Goal: Find specific page/section: Find specific page/section

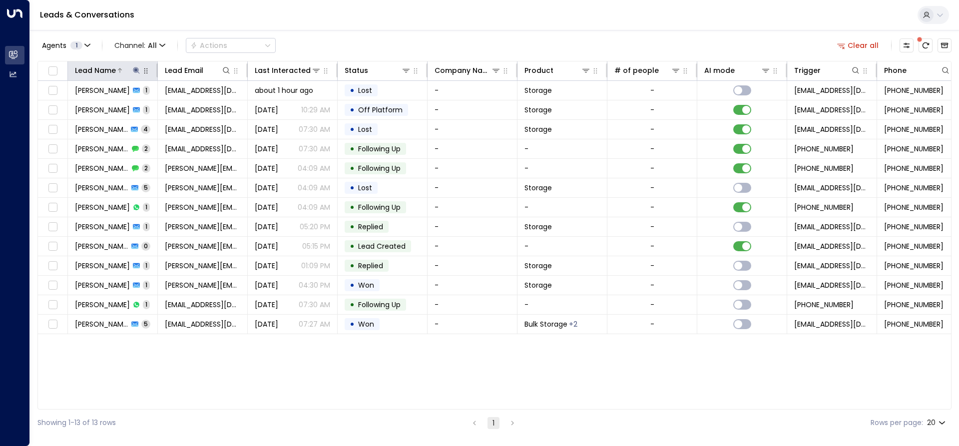
click at [132, 68] on icon at bounding box center [136, 70] width 8 height 8
drag, startPoint x: 580, startPoint y: 405, endPoint x: 688, endPoint y: 411, distance: 107.6
click at [693, 415] on div "Agents 1 Channel: All Actions Clear all Lead Name Lead Email Last Interacted St…" at bounding box center [494, 233] width 914 height 406
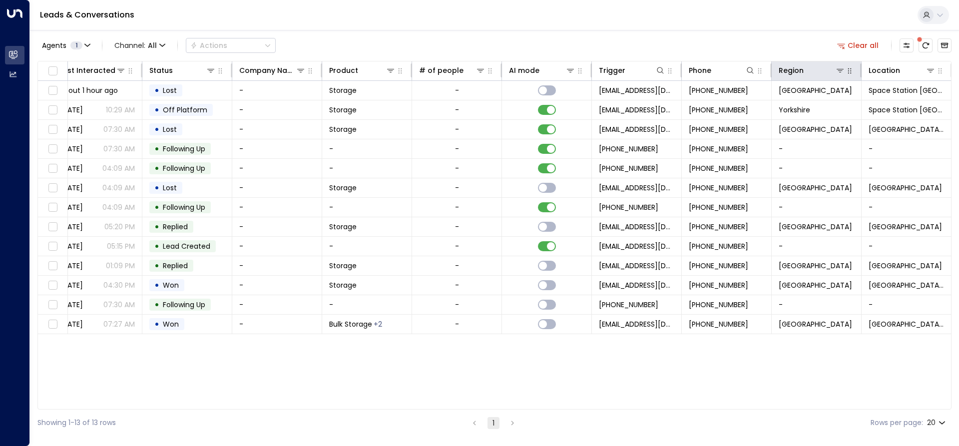
scroll to position [0, 197]
click at [839, 71] on icon at bounding box center [838, 70] width 7 height 3
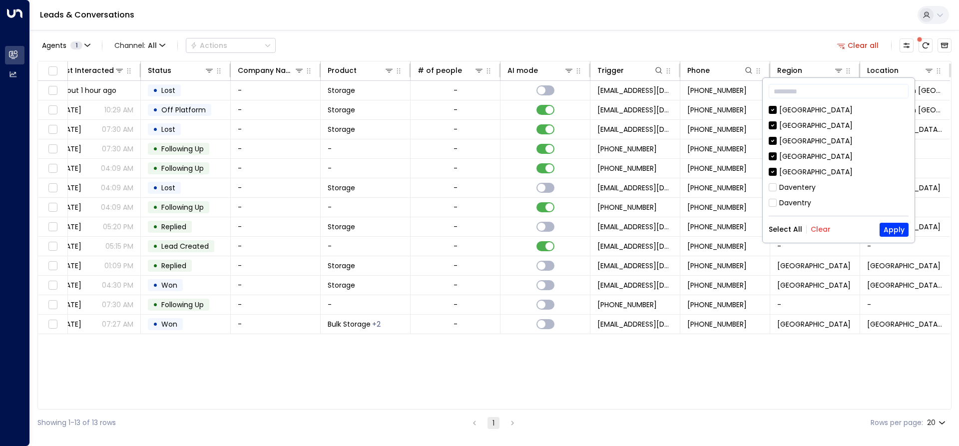
click at [826, 232] on button "Clear" at bounding box center [821, 229] width 20 height 8
click at [888, 230] on button "Apply" at bounding box center [894, 230] width 29 height 14
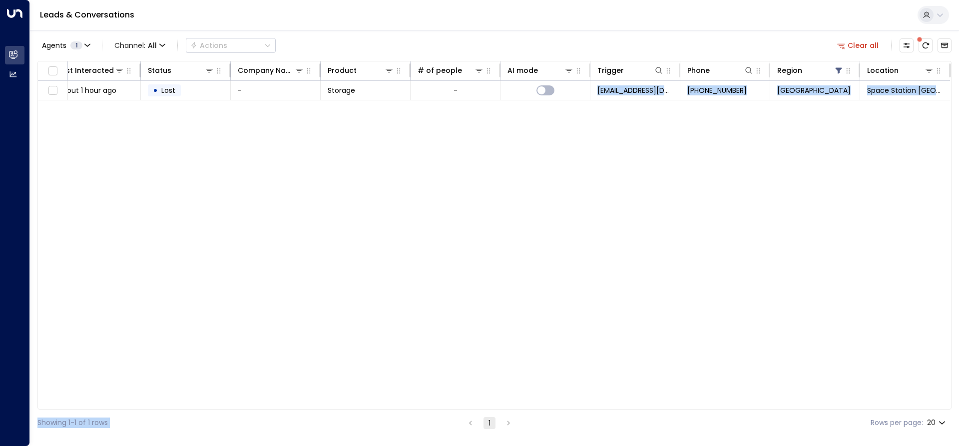
drag, startPoint x: 555, startPoint y: 409, endPoint x: 386, endPoint y: 407, distance: 169.3
click at [412, 408] on div "Lead Name Lead Email Last Interacted Status Company Name Product # of people AI…" at bounding box center [494, 235] width 914 height 349
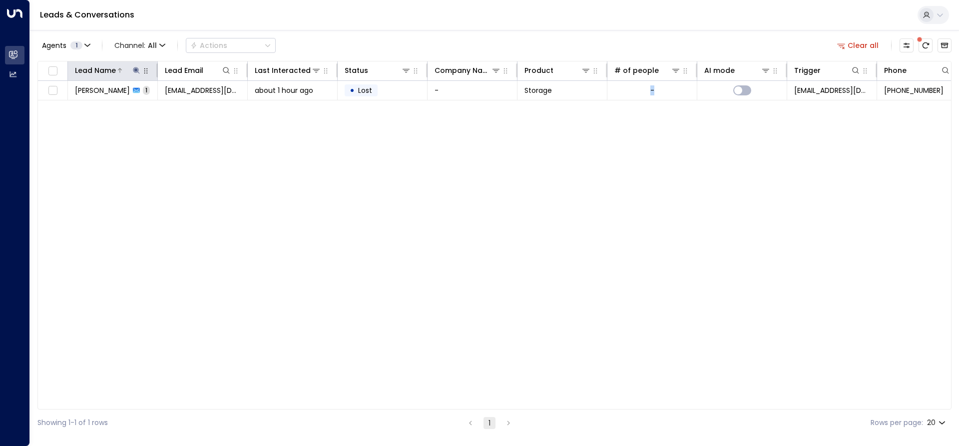
click at [135, 71] on icon at bounding box center [136, 70] width 6 height 6
type input "*"
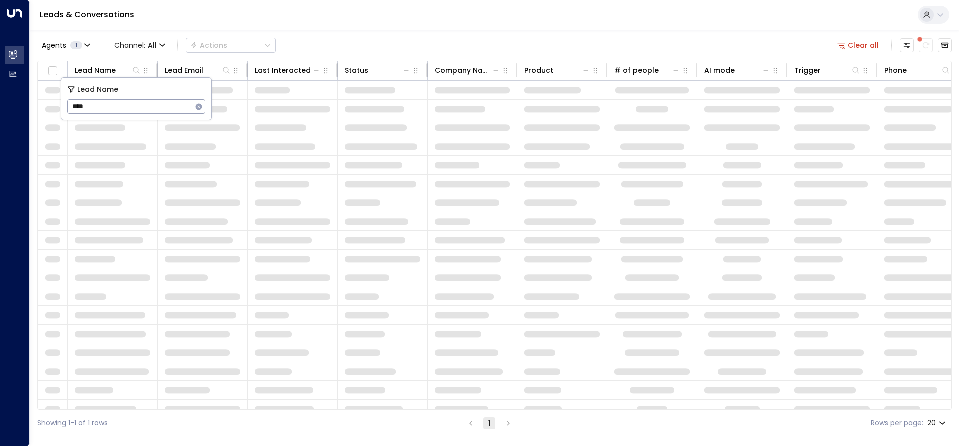
type input "*****"
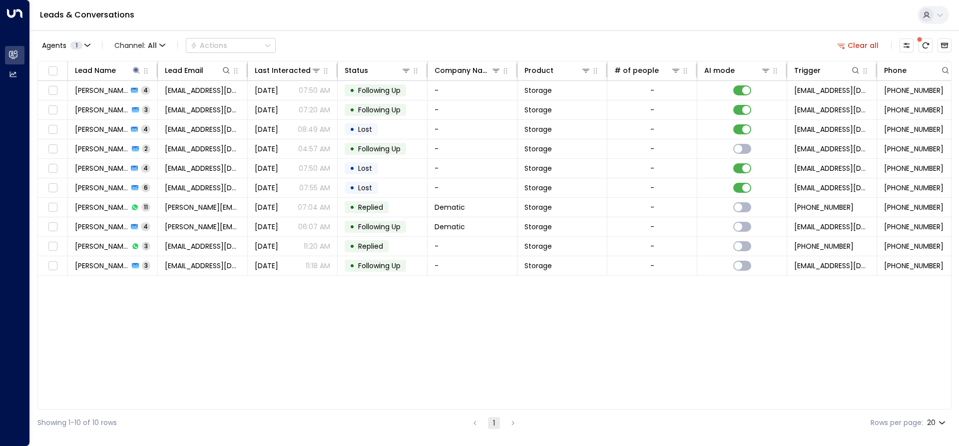
click at [87, 289] on div "Lead Name Lead Email Last Interacted Status Company Name Product # of people AI…" at bounding box center [494, 235] width 914 height 349
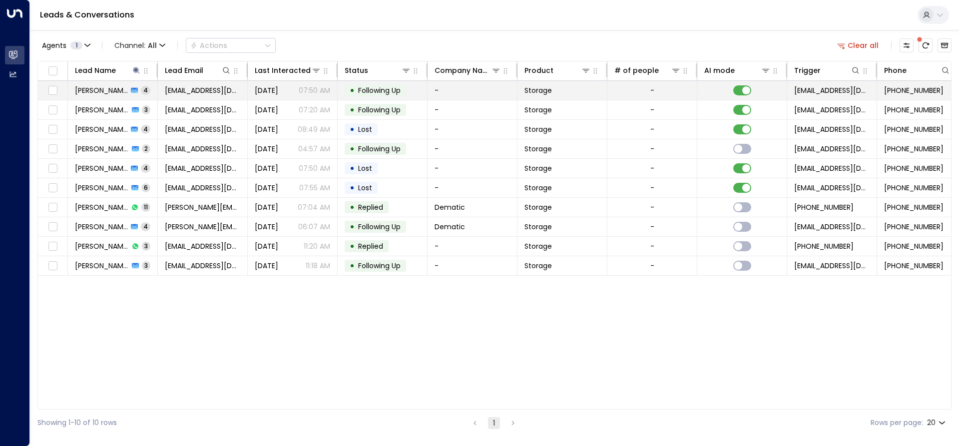
click at [98, 92] on span "[PERSON_NAME]" at bounding box center [101, 90] width 53 height 10
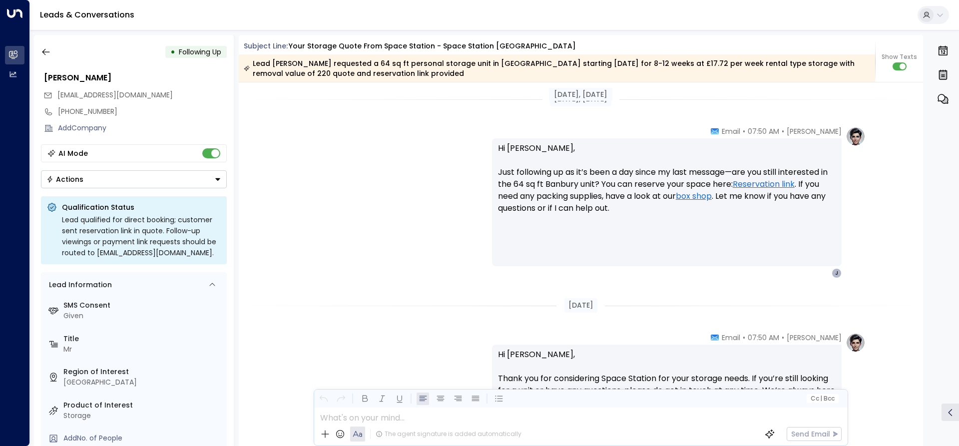
scroll to position [1148, 0]
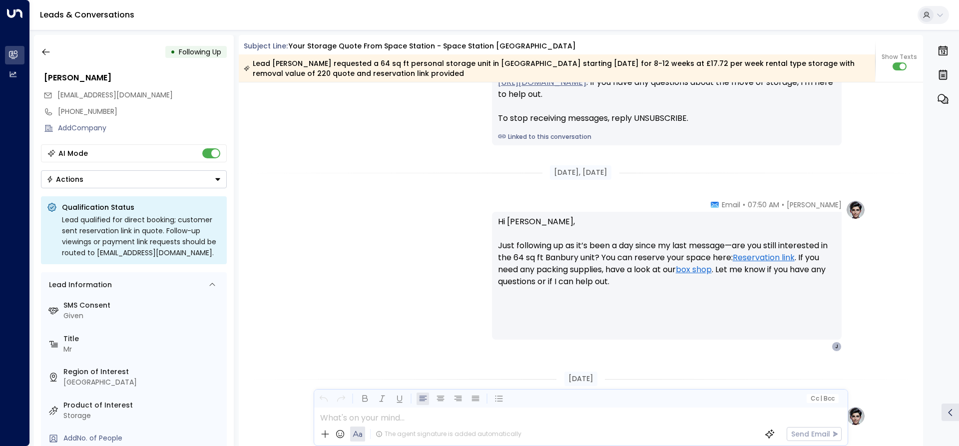
drag, startPoint x: 42, startPoint y: 50, endPoint x: 120, endPoint y: 226, distance: 193.0
click at [49, 65] on div "• Following Up [PERSON_NAME] [EMAIL_ADDRESS][DOMAIN_NAME] [PHONE_NUMBER] Add Co…" at bounding box center [134, 240] width 200 height 411
